Goal: Use online tool/utility: Utilize a website feature to perform a specific function

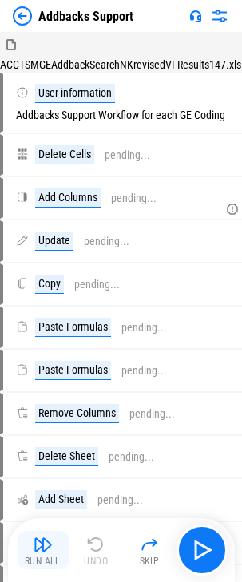
click at [51, 548] on img "button" at bounding box center [43, 544] width 19 height 19
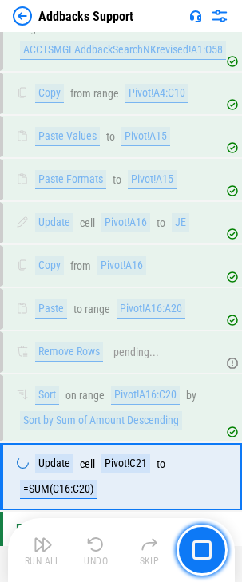
scroll to position [597, 0]
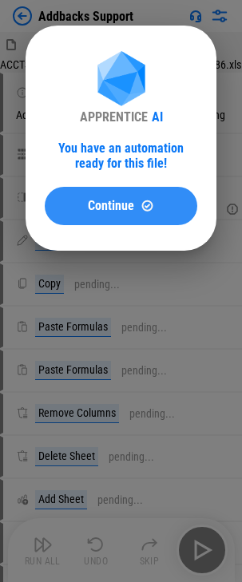
click at [143, 199] on img at bounding box center [148, 206] width 14 height 14
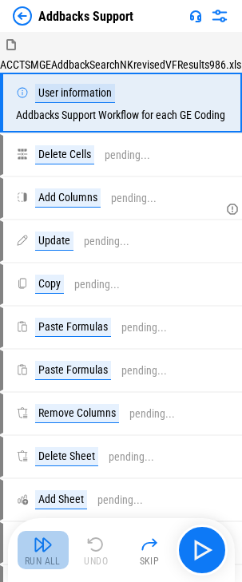
click at [45, 551] on img "button" at bounding box center [43, 544] width 19 height 19
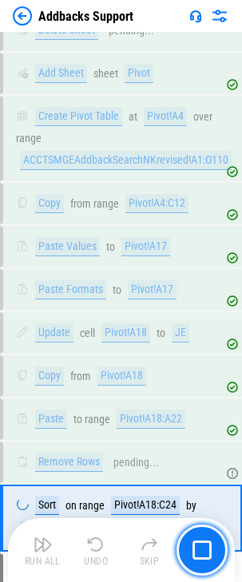
scroll to position [658, 0]
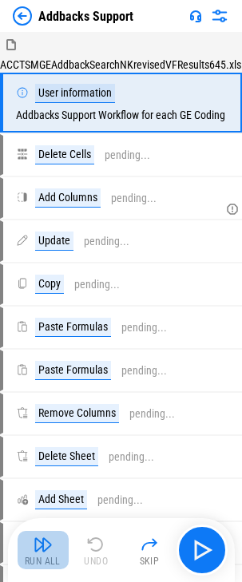
click at [45, 542] on img "button" at bounding box center [43, 544] width 19 height 19
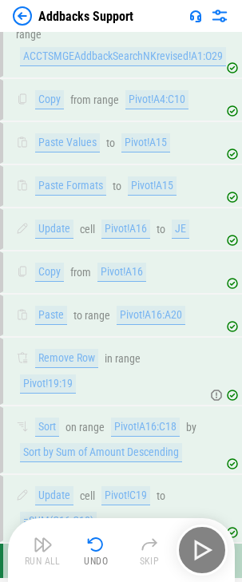
scroll to position [608, 0]
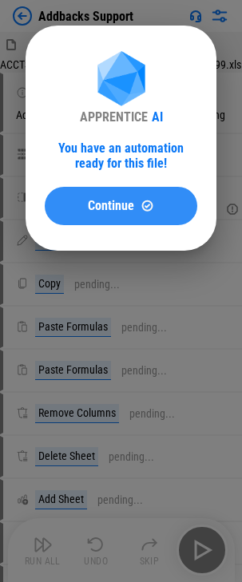
click at [104, 204] on span "Continue" at bounding box center [111, 206] width 46 height 13
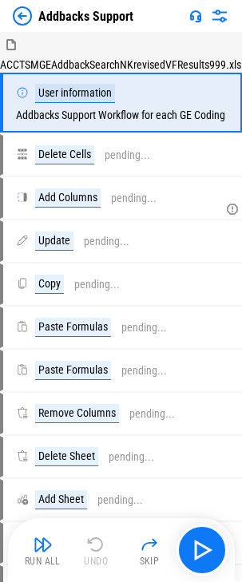
click at [47, 550] on img "button" at bounding box center [43, 544] width 19 height 19
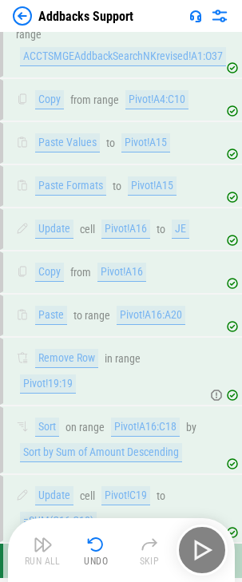
scroll to position [597, 0]
